Goal: Information Seeking & Learning: Learn about a topic

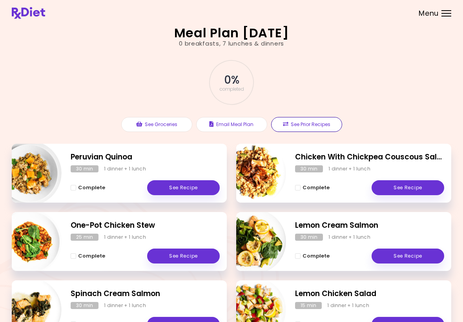
click at [312, 126] on button "See Prior Recipes" at bounding box center [306, 124] width 71 height 15
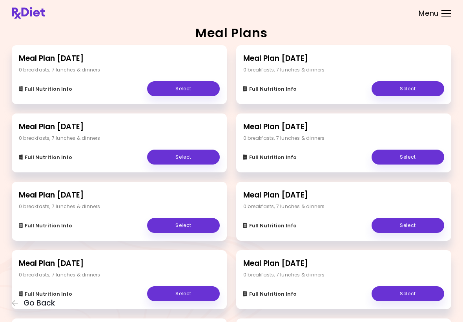
click at [408, 94] on link "Select" at bounding box center [407, 88] width 73 height 15
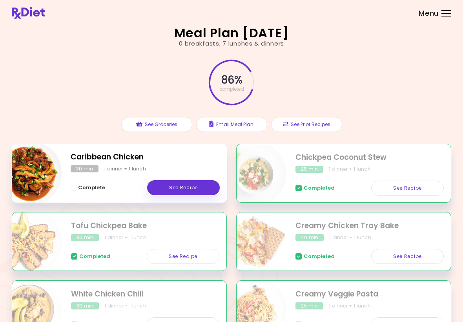
click at [186, 185] on link "See Recipe" at bounding box center [183, 187] width 73 height 15
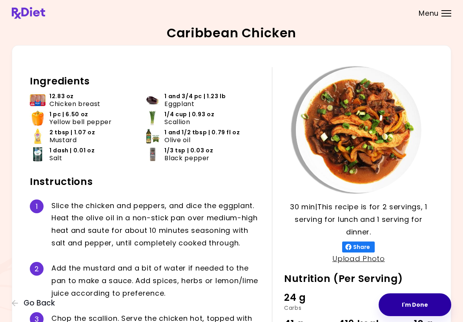
click at [428, 308] on button "I'm Done" at bounding box center [415, 304] width 73 height 23
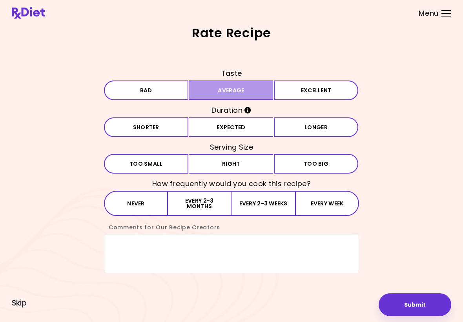
click at [230, 96] on button "Average" at bounding box center [231, 90] width 84 height 20
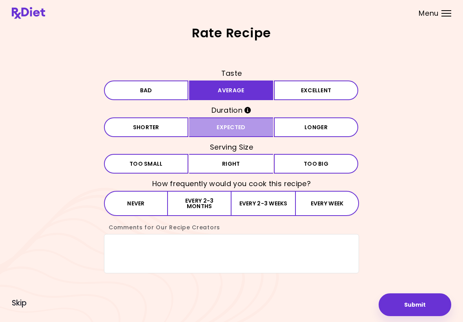
click at [234, 131] on button "Expected" at bounding box center [231, 127] width 84 height 20
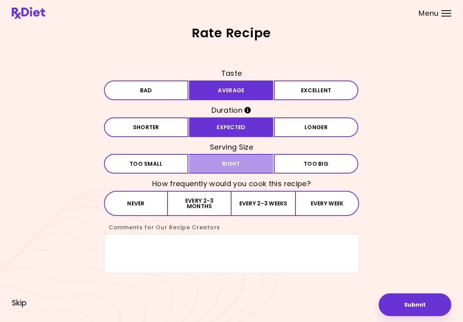
click at [230, 172] on button "Right" at bounding box center [231, 164] width 84 height 20
click at [205, 209] on button "Every 2-3 months" at bounding box center [200, 203] width 64 height 25
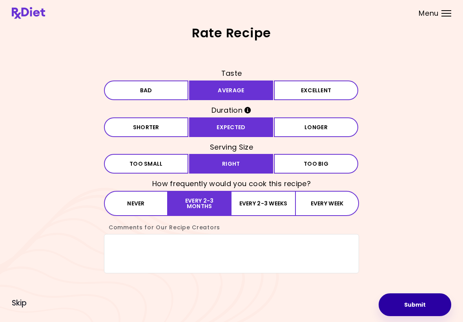
click at [418, 310] on button "Submit" at bounding box center [415, 304] width 73 height 23
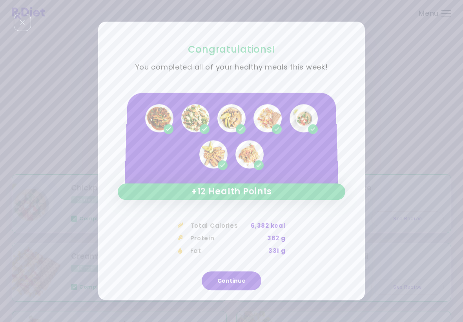
click at [239, 284] on button "Continue" at bounding box center [232, 280] width 60 height 19
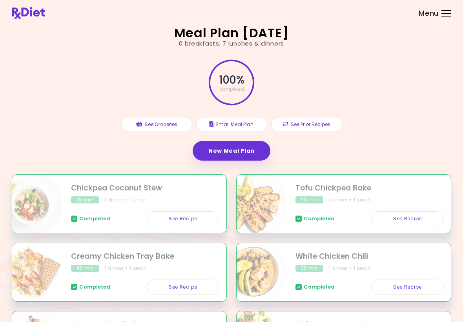
click at [238, 153] on link "New Meal Plan" at bounding box center [232, 151] width 78 height 20
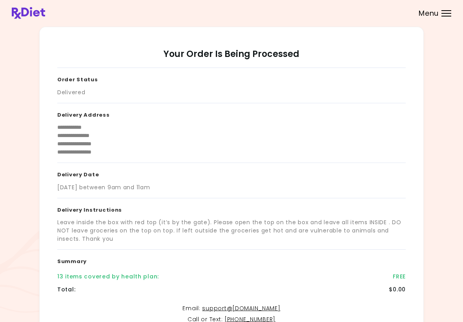
click at [448, 15] on div "Menu" at bounding box center [446, 13] width 10 height 6
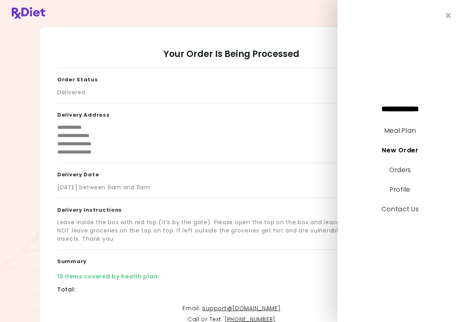
click at [401, 130] on link "Meal Plan" at bounding box center [399, 130] width 31 height 9
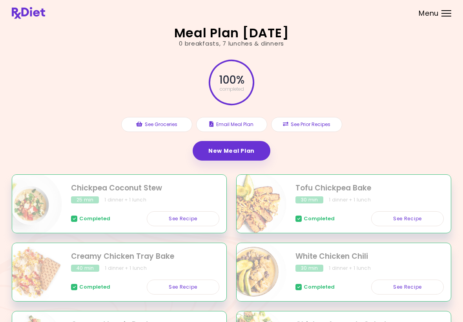
click at [243, 151] on link "New Meal Plan" at bounding box center [232, 151] width 78 height 20
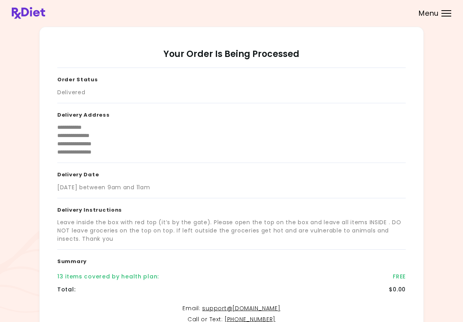
click at [448, 16] on div at bounding box center [446, 16] width 10 height 1
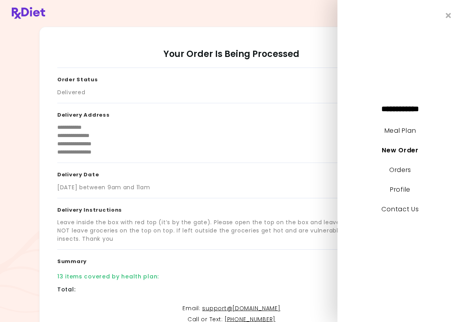
click at [412, 134] on link "Meal Plan" at bounding box center [399, 130] width 31 height 9
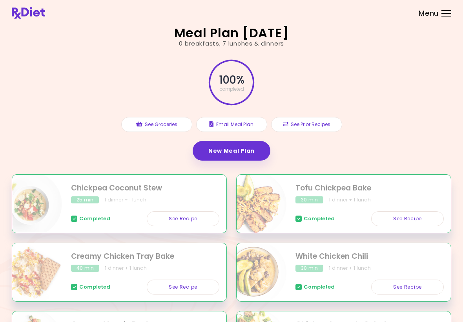
click at [323, 126] on button "See Prior Recipes" at bounding box center [306, 124] width 71 height 15
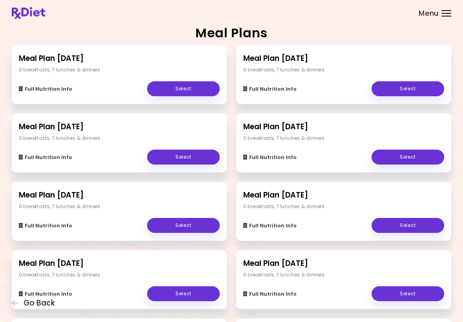
click at [187, 91] on link "Select" at bounding box center [183, 88] width 73 height 15
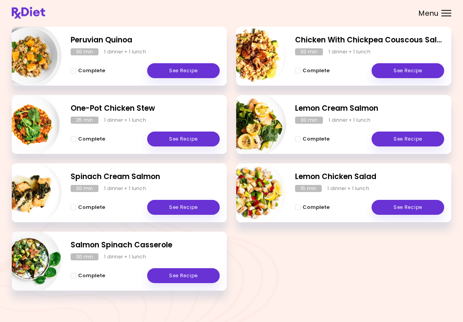
scroll to position [121, 0]
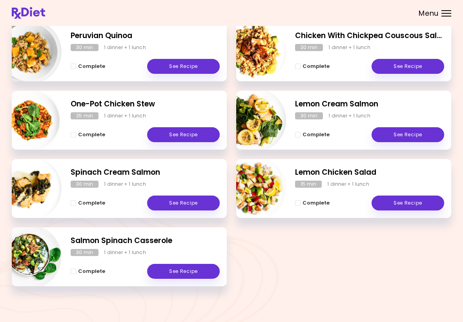
click at [193, 134] on link "See Recipe" at bounding box center [183, 134] width 73 height 15
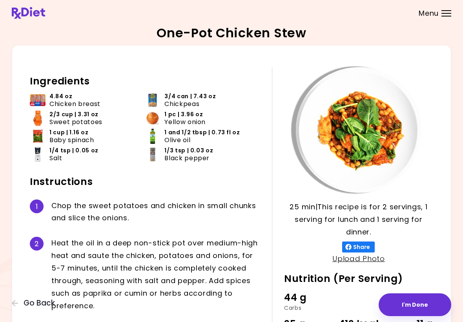
click at [20, 305] on button "Go Back" at bounding box center [35, 303] width 47 height 9
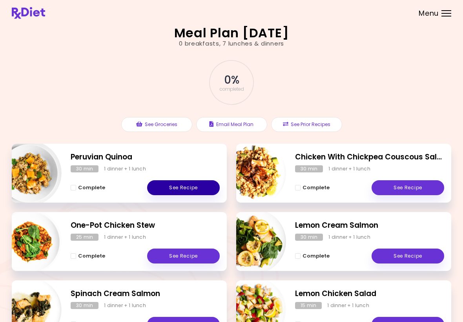
click at [198, 191] on link "See Recipe" at bounding box center [183, 187] width 73 height 15
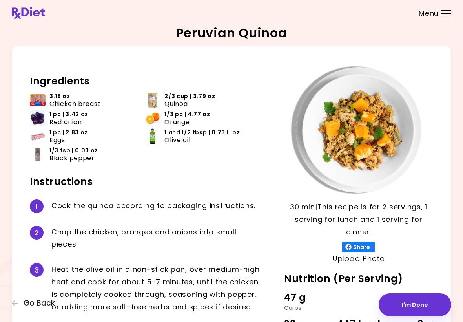
click at [140, 163] on li "1/3 tsp | 0.03 oz Black pepper" at bounding box center [87, 155] width 115 height 18
click at [18, 306] on icon "button" at bounding box center [15, 302] width 7 height 7
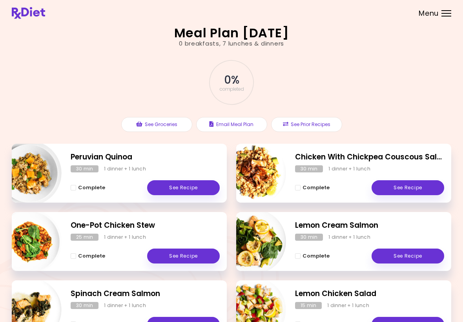
click at [408, 188] on link "See Recipe" at bounding box center [407, 187] width 73 height 15
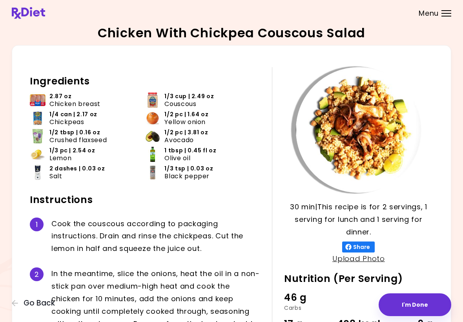
click at [23, 307] on button "Go Back" at bounding box center [35, 303] width 47 height 9
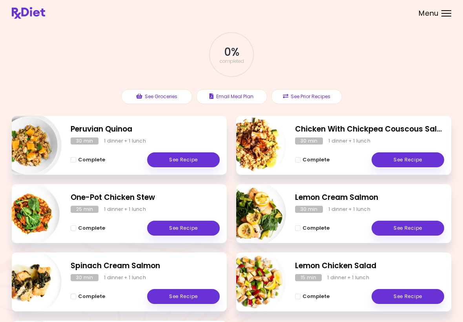
scroll to position [27, 0]
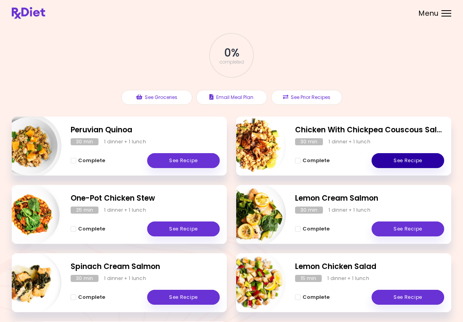
click at [411, 161] on link "See Recipe" at bounding box center [407, 160] width 73 height 15
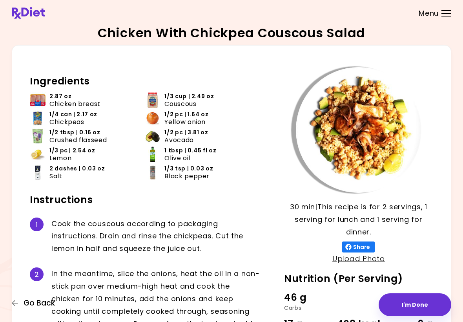
click at [24, 302] on span "Go Back" at bounding box center [39, 303] width 31 height 9
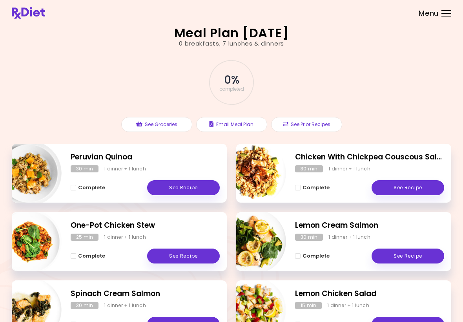
click at [310, 124] on button "See Prior Recipes" at bounding box center [306, 124] width 71 height 15
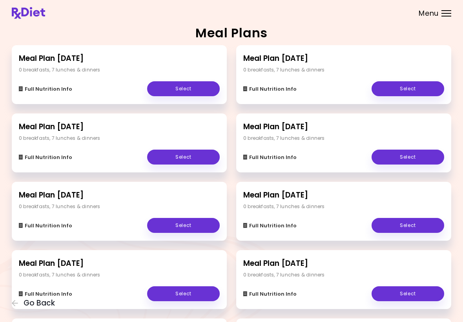
click at [402, 93] on link "Select" at bounding box center [407, 88] width 73 height 15
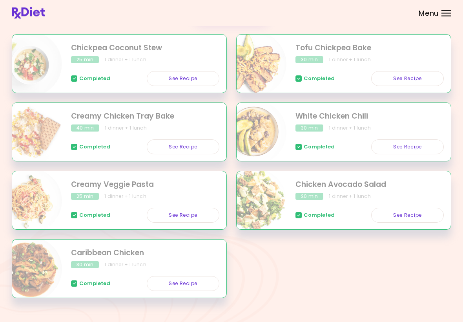
scroll to position [140, 0]
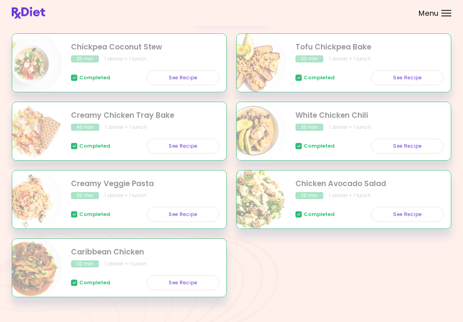
click at [408, 146] on link "See Recipe" at bounding box center [407, 146] width 73 height 15
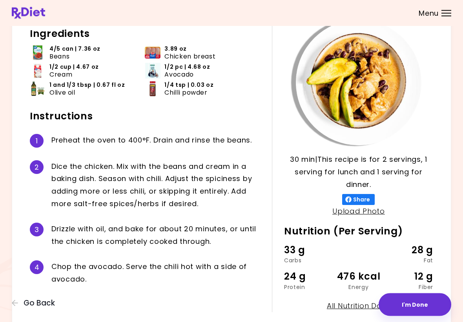
scroll to position [45, 0]
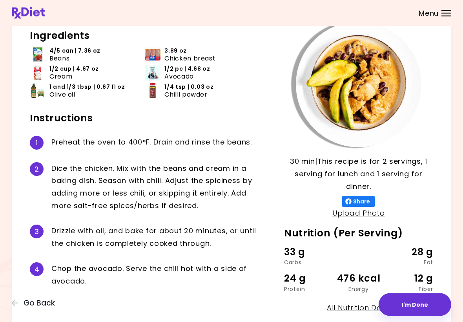
click at [22, 191] on div "30 min 30 min | This recipe is for 2 servings, 1 serving for lunch and 1 servin…" at bounding box center [231, 168] width 439 height 336
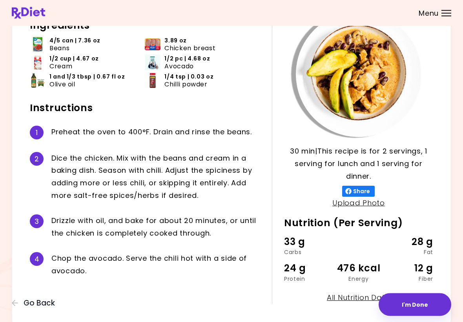
scroll to position [56, 0]
click at [331, 145] on p "30 min | This recipe is for 2 servings, 1 serving for lunch and 1 serving for d…" at bounding box center [358, 164] width 149 height 38
